Goal: Task Accomplishment & Management: Manage account settings

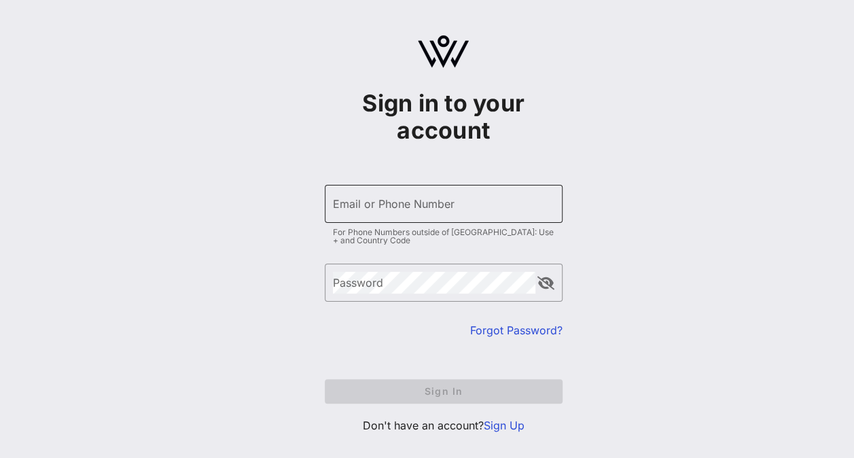
click at [370, 205] on input "Email or Phone Number" at bounding box center [443, 204] width 221 height 22
type input "[EMAIL_ADDRESS][DOMAIN_NAME]"
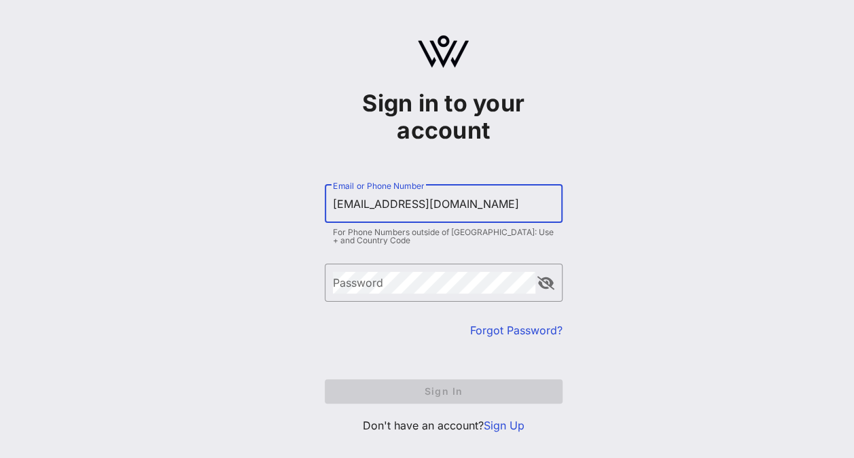
click at [486, 332] on link "Forgot Password?" at bounding box center [516, 330] width 92 height 14
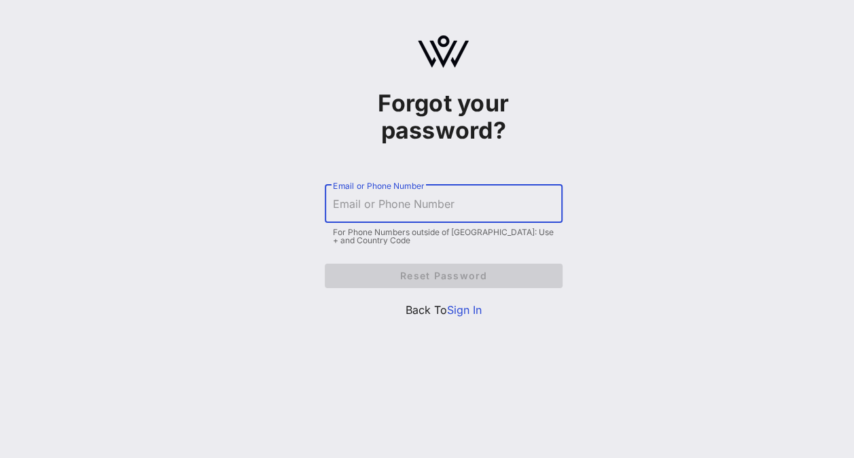
click at [429, 193] on input "Email or Phone Number" at bounding box center [443, 204] width 221 height 22
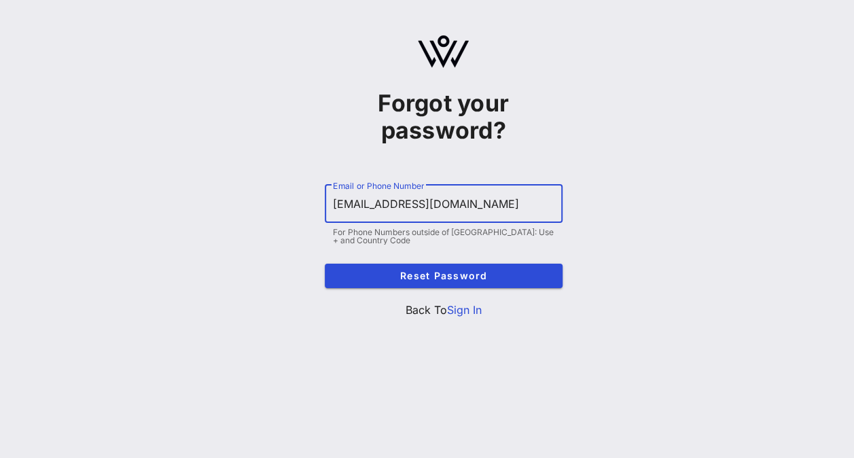
drag, startPoint x: 482, startPoint y: 207, endPoint x: 262, endPoint y: 202, distance: 220.1
click at [262, 202] on div "Forgot your password? ​ Email or Phone Number vsorayagarcia@gmail.com For Phone…" at bounding box center [443, 182] width 821 height 364
type input "vflory@chci.org"
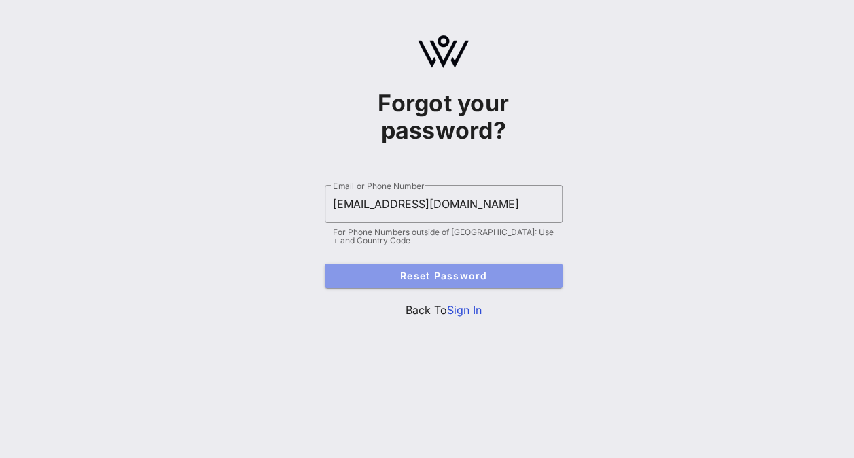
click at [433, 277] on span "Reset Password" at bounding box center [444, 276] width 216 height 12
